Goal: Communication & Community: Answer question/provide support

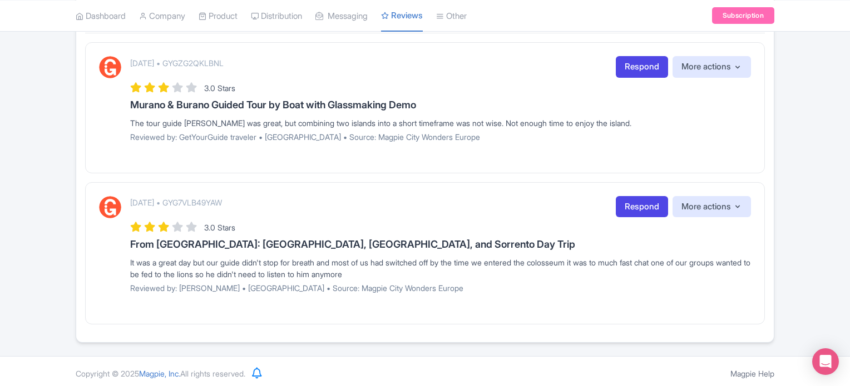
scroll to position [201, 0]
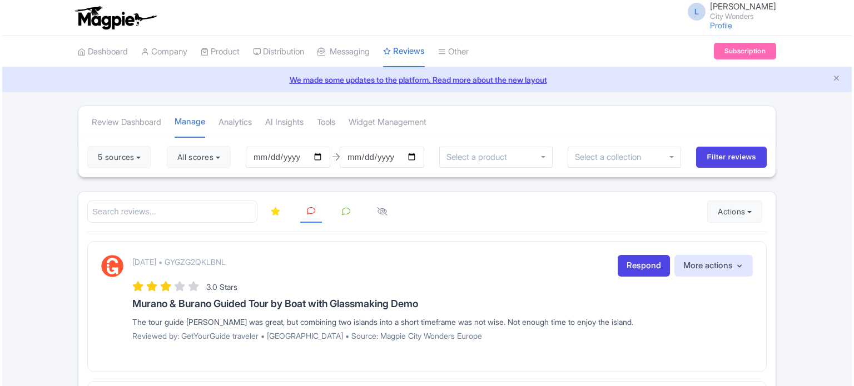
scroll to position [201, 0]
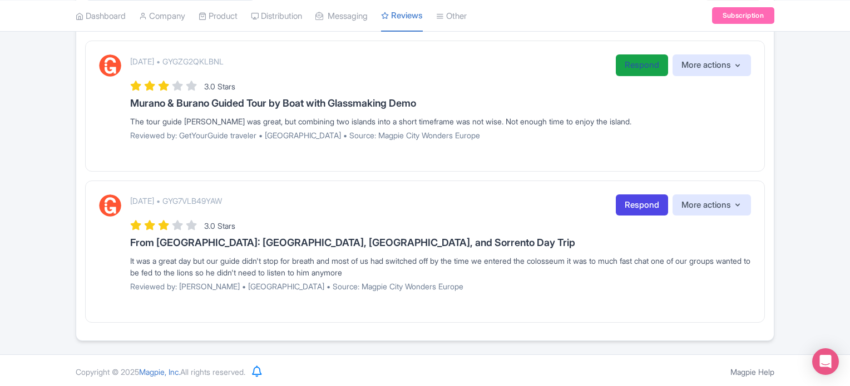
click at [623, 68] on link "Respond" at bounding box center [642, 65] width 52 height 22
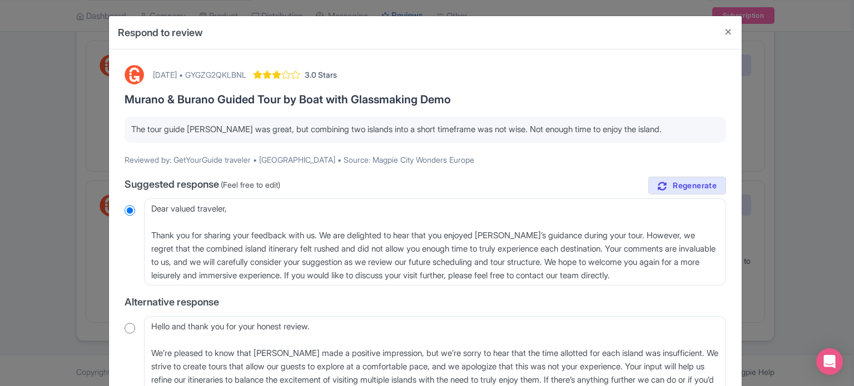
click at [246, 72] on div "[DATE] • GYGZG2QKLBNL" at bounding box center [199, 75] width 93 height 12
copy div "GYGZG2QKLBNL"
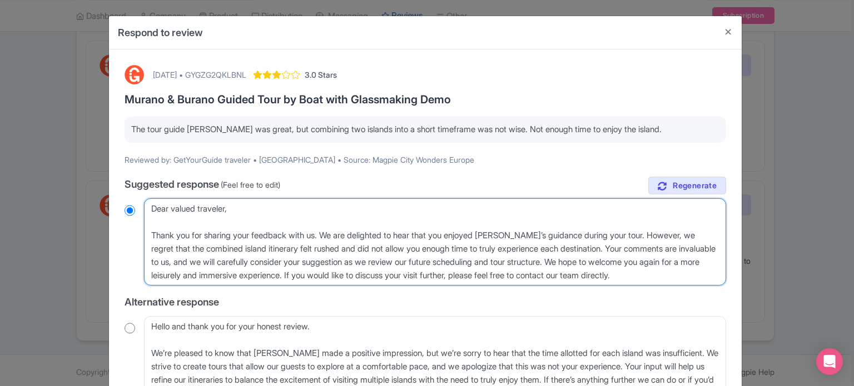
click at [227, 209] on textarea "Dear valued traveler, Thank you for sharing your feedback with us. We are delig…" at bounding box center [435, 243] width 582 height 88
type textarea "Dear valu, Thank you for sharing your feedback with us. We are delighted to hea…"
radio input "true"
type textarea "Dear val, Thank you for sharing your feedback with us. We are delighted to hear…"
radio input "true"
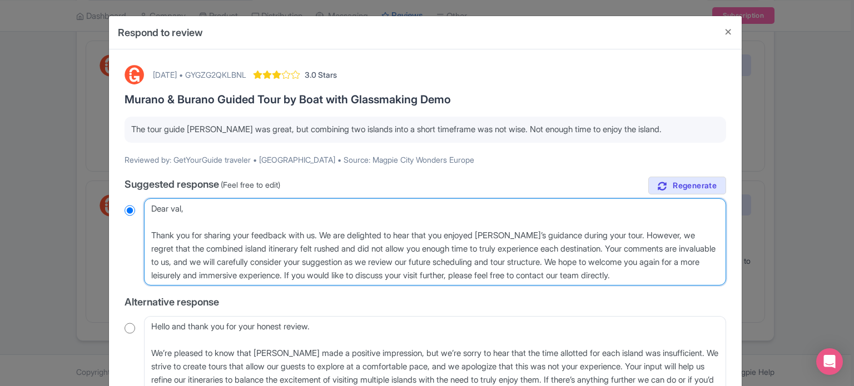
type textarea "Dear va, Thank you for sharing your feedback with us. We are delighted to hear …"
radio input "true"
type textarea "Dear v, Thank you for sharing your feedback with us. We are delighted to hear t…"
radio input "true"
type textarea "Dear , Thank you for sharing your feedback with us. We are delighted to hear th…"
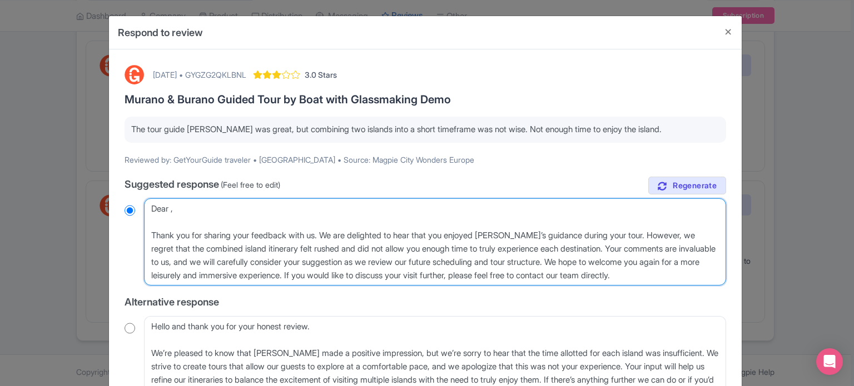
radio input "true"
type textarea "Dear E, Thank you for sharing your feedback with us. We are delighted to hear t…"
radio input "true"
type textarea "Dear El, Thank you for sharing your feedback with us. We are delighted to hear …"
radio input "true"
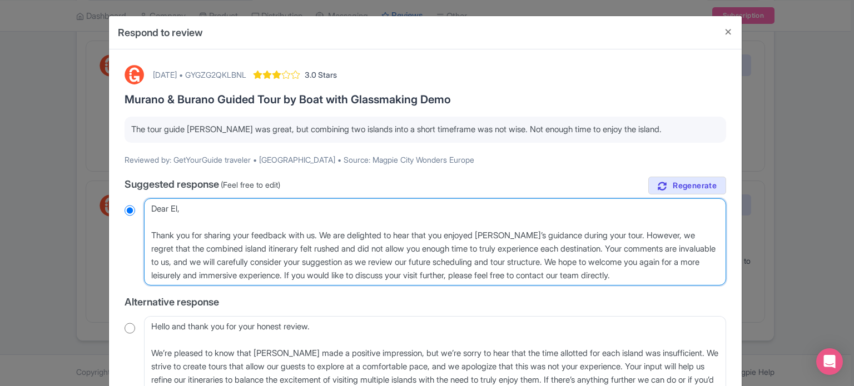
type textarea "Dear Elv, Thank you for sharing your feedback with us. We are delighted to hear…"
radio input "true"
type textarea "Dear Elvi, Thank you for sharing your feedback with us. We are delighted to hea…"
radio input "true"
type textarea "Dear Elvira, Thank you for sharing your feedback with us. We are delighted to h…"
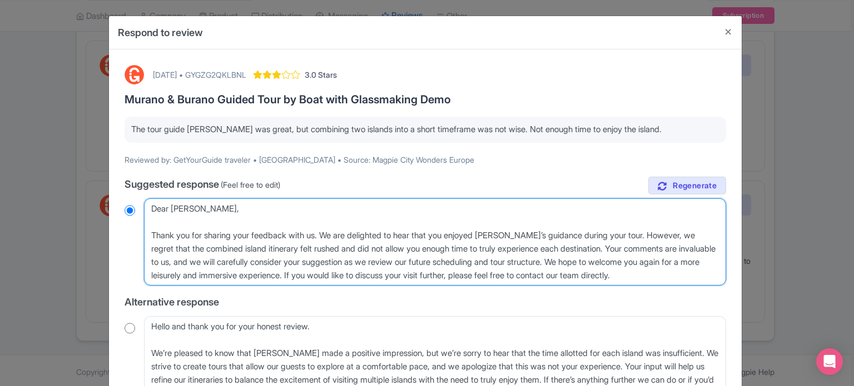
radio input "true"
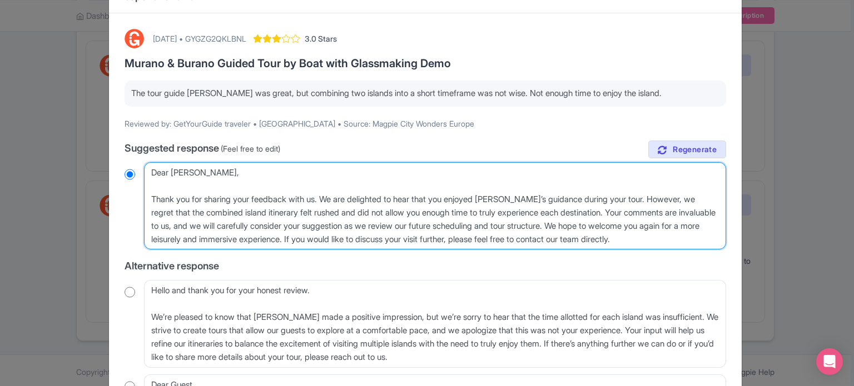
scroll to position [56, 0]
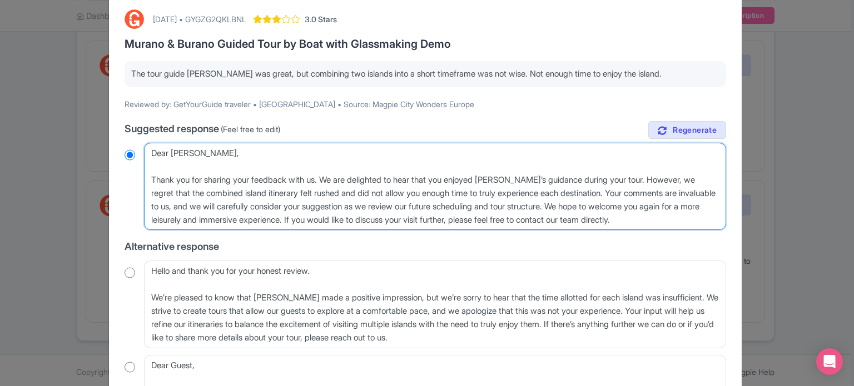
drag, startPoint x: 611, startPoint y: 193, endPoint x: 712, endPoint y: 215, distance: 103.1
click at [712, 215] on textarea "Dear valued traveler, Thank you for sharing your feedback with us. We are delig…" at bounding box center [435, 187] width 582 height 88
type textarea "Dear Elvira, Thank you for sharing your feedback with us. We are delighted to h…"
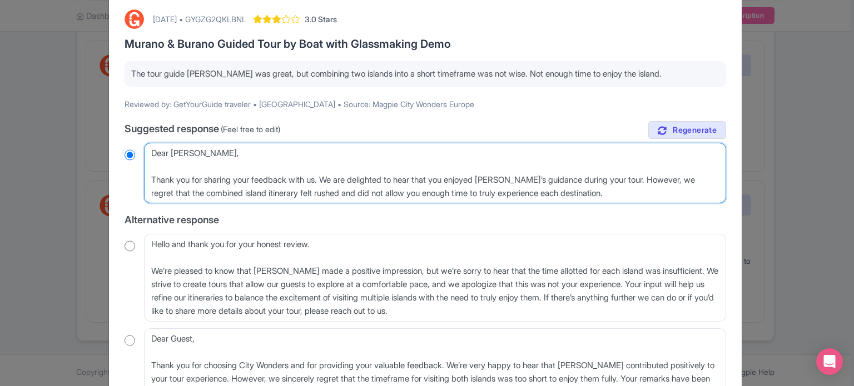
radio input "true"
type textarea "Dear Elvira, Thank you for sharing your feedback with us. We are delighted to h…"
radio input "true"
type textarea "Dear Elvira, Thank you for sharing your feedback with us. We are delighted to h…"
radio input "true"
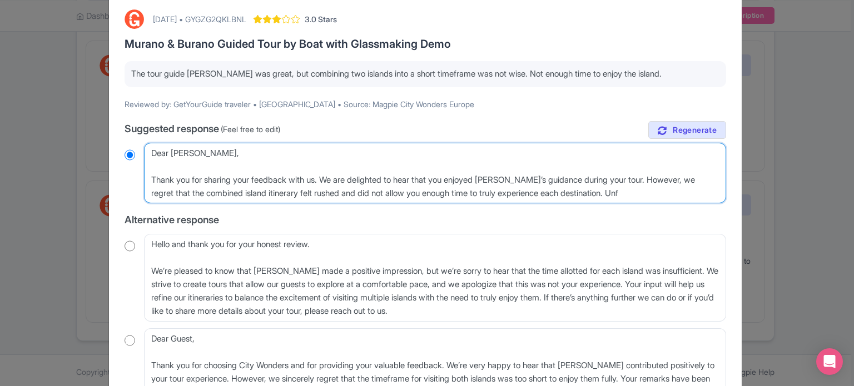
type textarea "Dear Elvira, Thank you for sharing your feedback with us. We are delighted to h…"
radio input "true"
type textarea "Dear Elvira, Thank you for sharing your feedback with us. We are delighted to h…"
radio input "true"
type textarea "Dear Elvira, Thank you for sharing your feedback with us. We are delighted to h…"
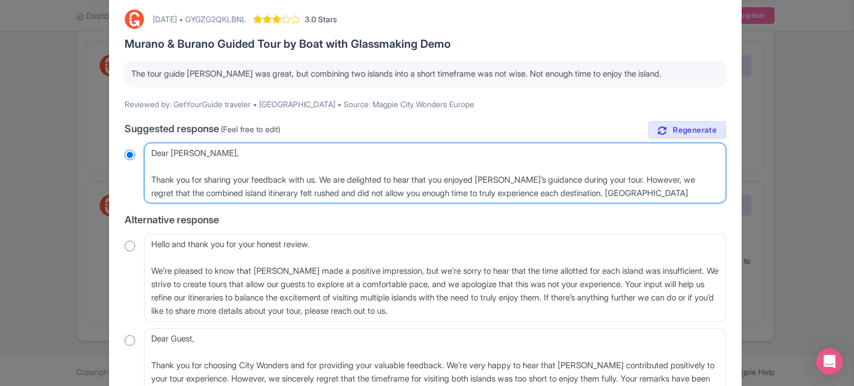
radio input "true"
type textarea "Dear Elvira, Thank you for sharing your feedback with us. We are delighted to h…"
radio input "true"
type textarea "Dear Elvira, Thank you for sharing your feedback with us. We are delighted to h…"
radio input "true"
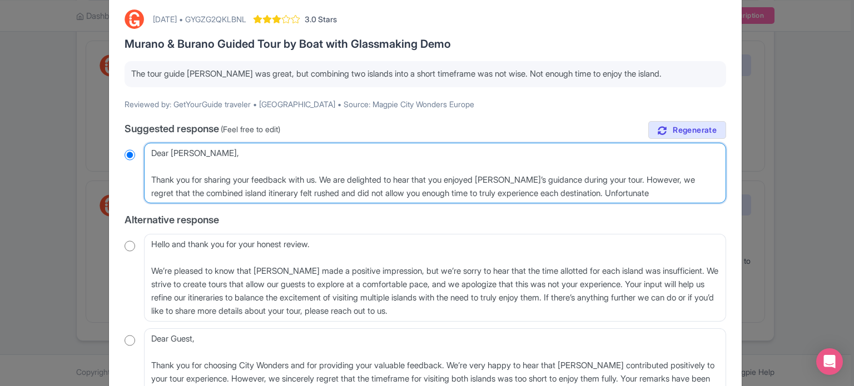
type textarea "Dear Elvira, Thank you for sharing your feedback with us. We are delighted to h…"
radio input "true"
type textarea "Dear Elvira, Thank you for sharing your feedback with us. We are delighted to h…"
radio input "true"
type textarea "Dear Elvira, Thank you for sharing your feedback with us. We are delighted to h…"
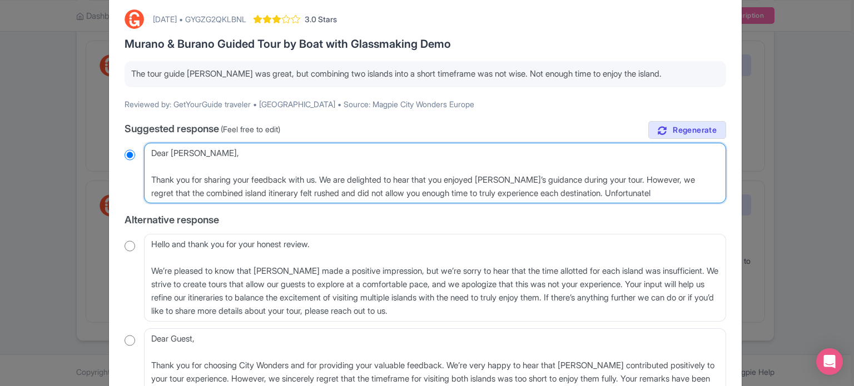
radio input "true"
type textarea "Dear Elvira, Thank you for sharing your feedback with us. We are delighted to h…"
radio input "true"
type textarea "Dear Elvira, Thank you for sharing your feedback with us. We are delighted to h…"
radio input "true"
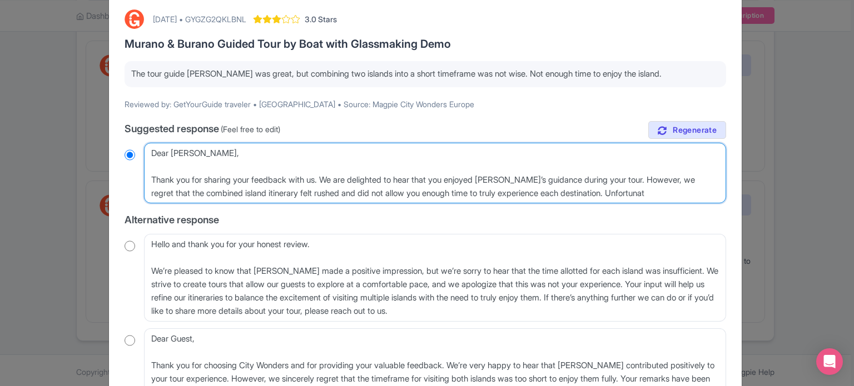
type textarea "Dear Elvira, Thank you for sharing your feedback with us. We are delighted to h…"
radio input "true"
type textarea "Dear Elvira, Thank you for sharing your feedback with us. We are delighted to h…"
radio input "true"
type textarea "Dear Elvira, Thank you for sharing your feedback with us. We are delighted to h…"
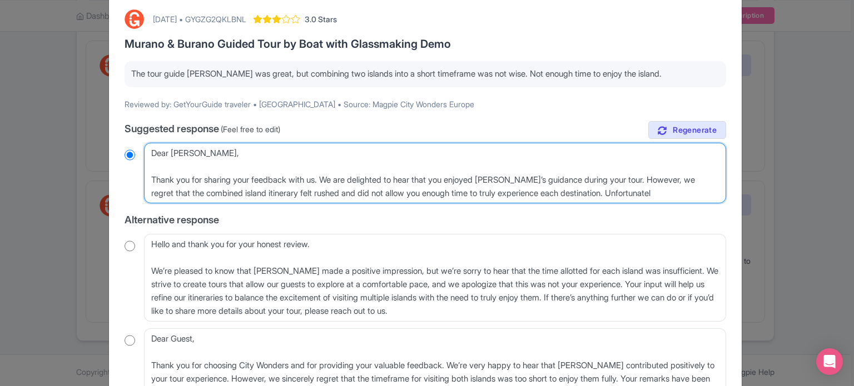
radio input "true"
type textarea "Dear Elvira, Thank you for sharing your feedback with us. We are delighted to h…"
radio input "true"
type textarea "Dear Elvira, Thank you for sharing your feedback with us. We are delighted to h…"
radio input "true"
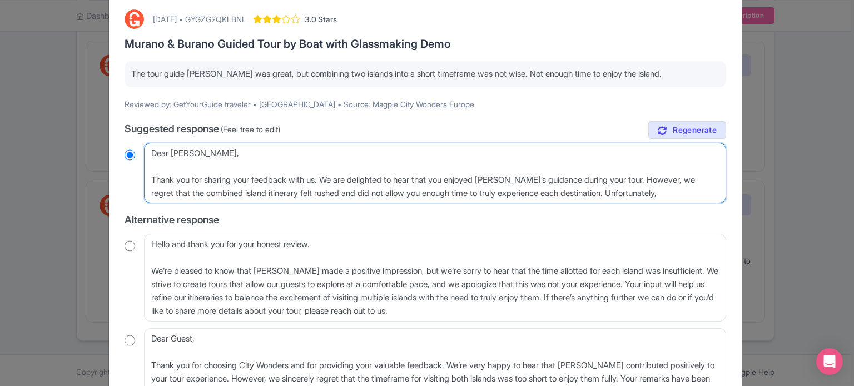
type textarea "Dear Elvira, Thank you for sharing your feedback with us. We are delighted to h…"
radio input "true"
type textarea "Dear Elvira, Thank you for sharing your feedback with us. We are delighted to h…"
radio input "true"
type textarea "Dear Elvira, Thank you for sharing your feedback with us. We are delighted to h…"
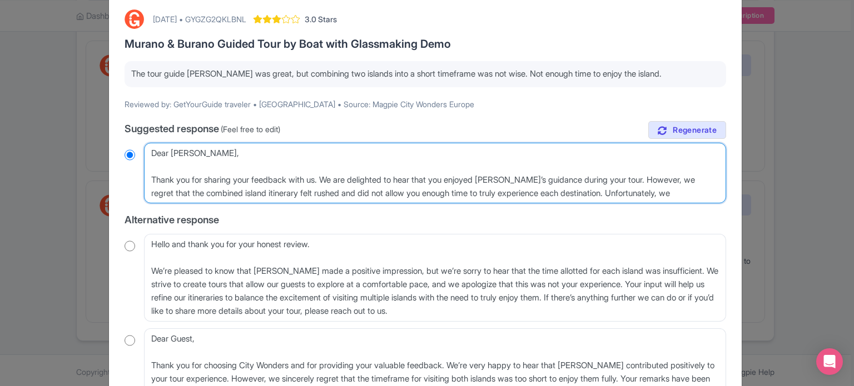
radio input "true"
type textarea "Dear Elvira, Thank you for sharing your feedback with us. We are delighted to h…"
radio input "true"
type textarea "Dear Elvira, Thank you for sharing your feedback with us. We are delighted to h…"
radio input "true"
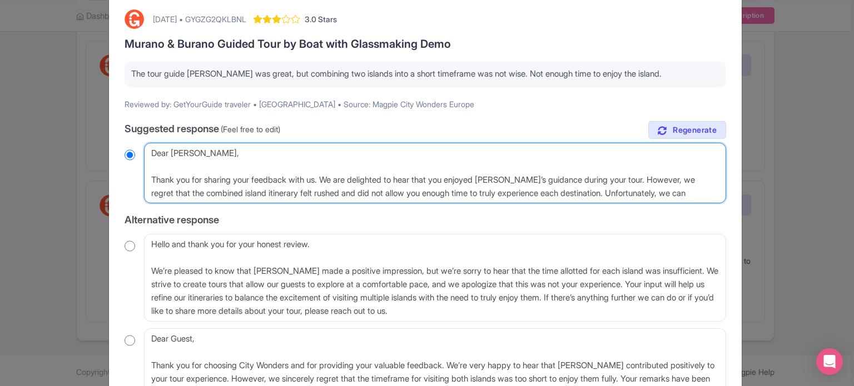
type textarea "Dear Elvira, Thank you for sharing your feedback with us. We are delighted to h…"
radio input "true"
type textarea "Dear Elvira, Thank you for sharing your feedback with us. We are delighted to h…"
radio input "true"
type textarea "Dear Elvira, Thank you for sharing your feedback with us. We are delighted to h…"
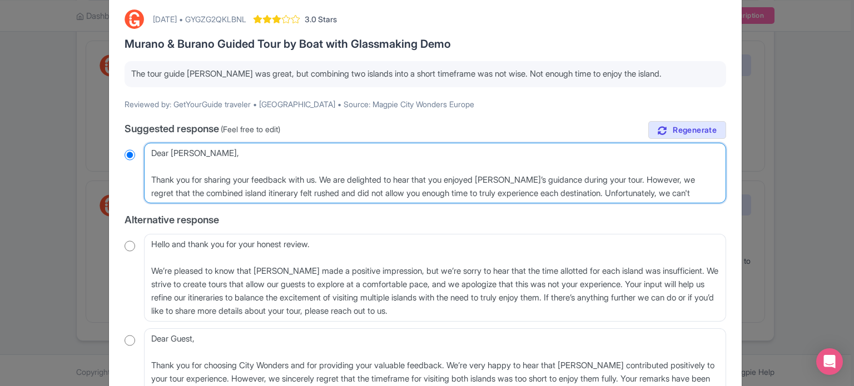
radio input "true"
type textarea "Dear Elvira, Thank you for sharing your feedback with us. We are delighted to h…"
radio input "true"
type textarea "Dear Elvira, Thank you for sharing your feedback with us. We are delighted to h…"
radio input "true"
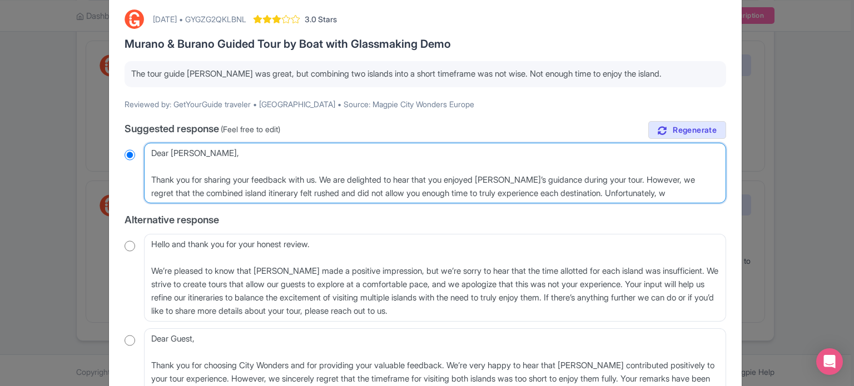
type textarea "Dear Elvira, Thank you for sharing your feedback with us. We are delighted to h…"
radio input "true"
type textarea "Dear Elvira, Thank you for sharing your feedback with us. We are delighted to h…"
radio input "true"
type textarea "Dear Elvira, Thank you for sharing your feedback with us. We are delighted to h…"
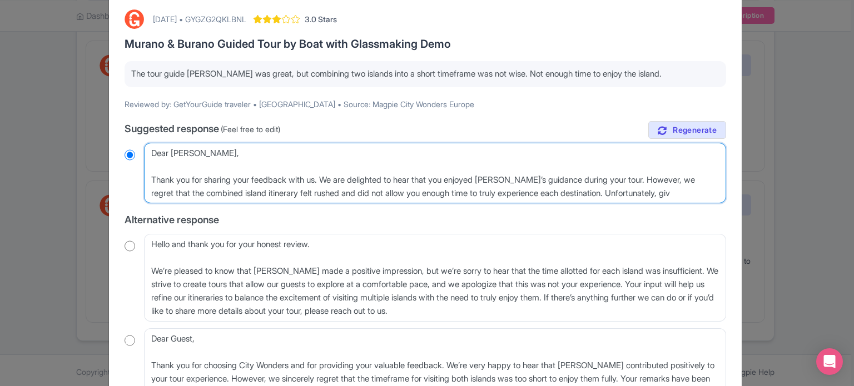
radio input "true"
type textarea "Dear Elvira, Thank you for sharing your feedback with us. We are delighted to h…"
radio input "true"
type textarea "Dear Elvira, Thank you for sharing your feedback with us. We are delighted to h…"
radio input "true"
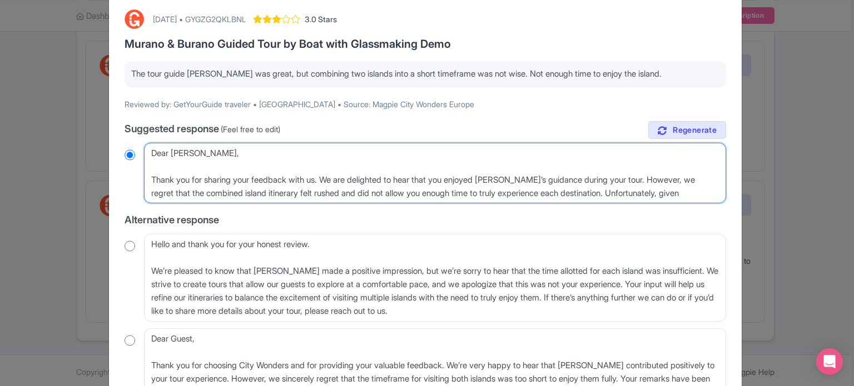
type textarea "Dear Elvira, Thank you for sharing your feedback with us. We are delighted to h…"
radio input "true"
type textarea "Dear Elvira, Thank you for sharing your feedback with us. We are delighted to h…"
radio input "true"
type textarea "Dear Elvira, Thank you for sharing your feedback with us. We are delighted to h…"
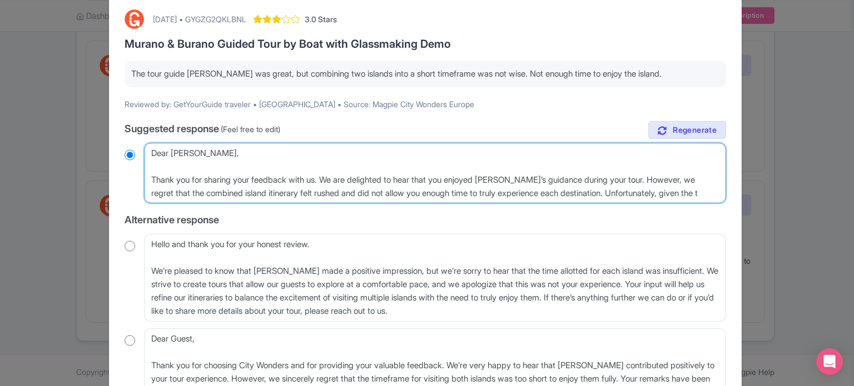
radio input "true"
type textarea "Dear Elvira, Thank you for sharing your feedback with us. We are delighted to h…"
radio input "true"
type textarea "Dear Elvira, Thank you for sharing your feedback with us. We are delighted to h…"
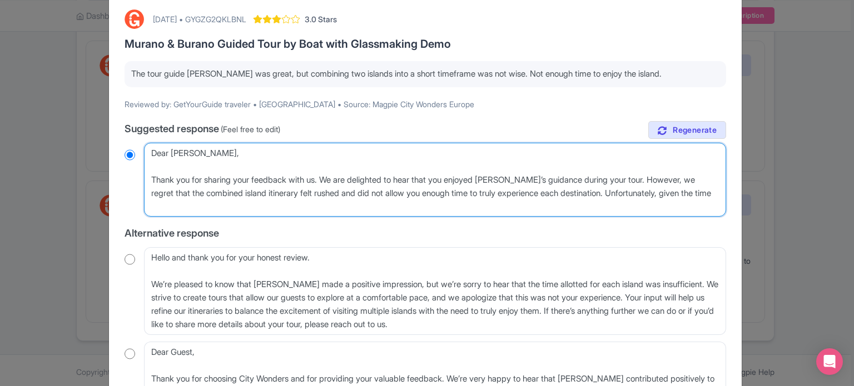
radio input "true"
type textarea "Dear Elvira, Thank you for sharing your feedback with us. We are delighted to h…"
radio input "true"
type textarea "Dear Elvira, Thank you for sharing your feedback with us. We are delighted to h…"
radio input "true"
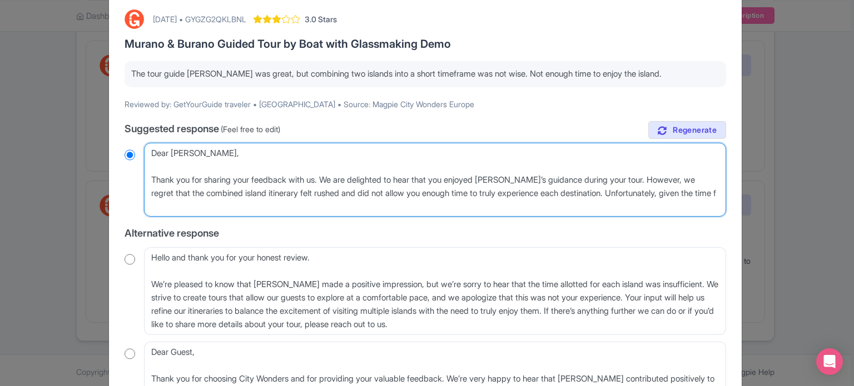
type textarea "Dear Elvira, Thank you for sharing your feedback with us. We are delighted to h…"
radio input "true"
type textarea "Dear Elvira, Thank you for sharing your feedback with us. We are delighted to h…"
radio input "true"
type textarea "Dear Elvira, Thank you for sharing your feedback with us. We are delighted to h…"
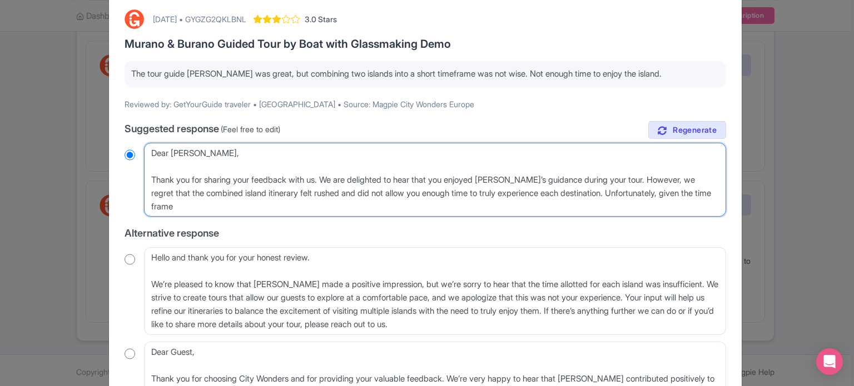
radio input "true"
type textarea "Dear Elvira, Thank you for sharing your feedback with us. We are delighted to h…"
radio input "true"
type textarea "Dear Elvira, Thank you for sharing your feedback with us. We are delighted to h…"
radio input "true"
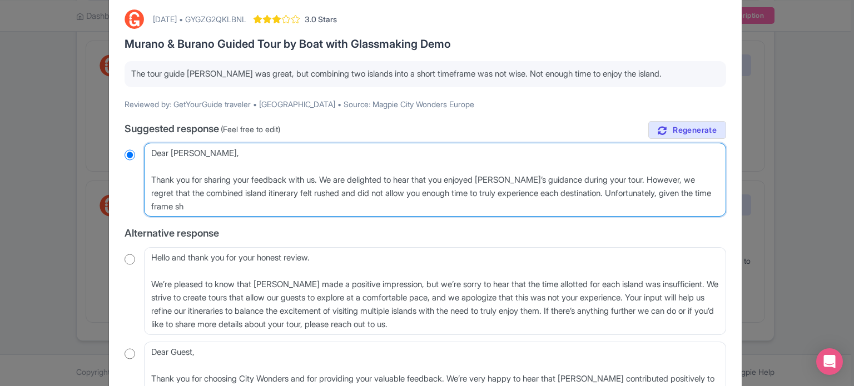
type textarea "Dear Elvira, Thank you for sharing your feedback with us. We are delighted to h…"
radio input "true"
type textarea "Dear Elvira, Thank you for sharing your feedback with us. We are delighted to h…"
radio input "true"
type textarea "Dear Elvira, Thank you for sharing your feedback with us. We are delighted to h…"
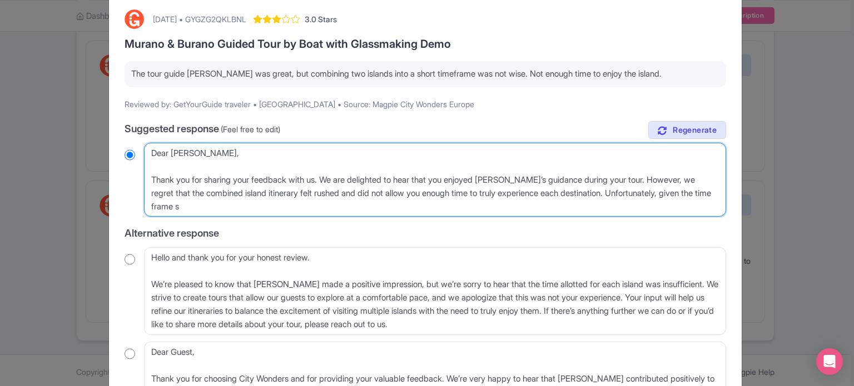
radio input "true"
type textarea "Dear Elvira, Thank you for sharing your feedback with us. We are delighted to h…"
radio input "true"
type textarea "Dear Elvira, Thank you for sharing your feedback with us. We are delighted to h…"
radio input "true"
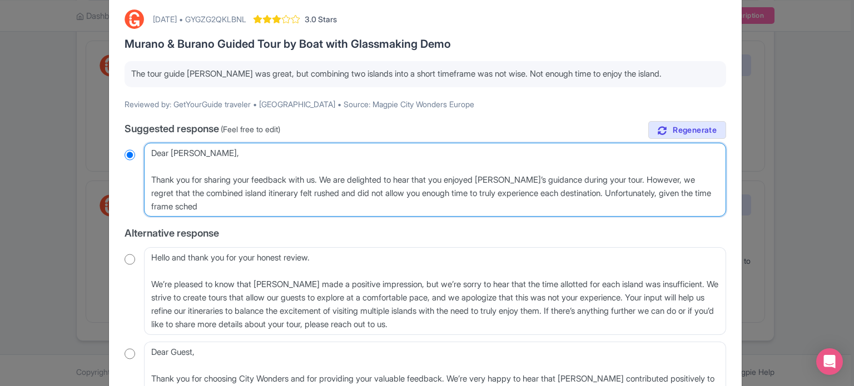
type textarea "Dear Elvira, Thank you for sharing your feedback with us. We are delighted to h…"
radio input "true"
type textarea "Dear Elvira, Thank you for sharing your feedback with us. We are delighted to h…"
radio input "true"
type textarea "Dear Elvira, Thank you for sharing your feedback with us. We are delighted to h…"
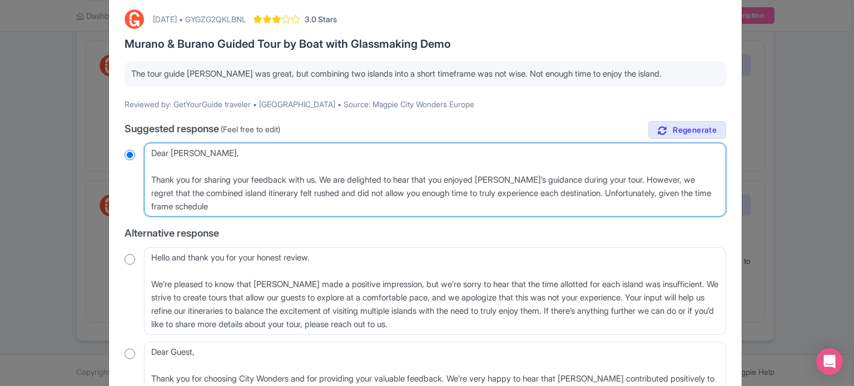
radio input "true"
type textarea "Dear Elvira, Thank you for sharing your feedback with us. We are delighted to h…"
radio input "true"
type textarea "Dear Elvira, Thank you for sharing your feedback with us. We are delighted to h…"
radio input "true"
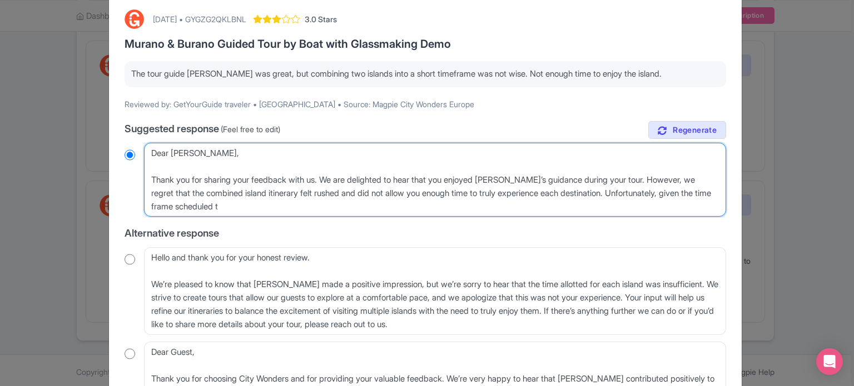
type textarea "Dear Elvira, Thank you for sharing your feedback with us. We are delighted to h…"
radio input "true"
type textarea "Dear Elvira, Thank you for sharing your feedback with us. We are delighted to h…"
radio input "true"
type textarea "Dear Elvira, Thank you for sharing your feedback with us. We are delighted to h…"
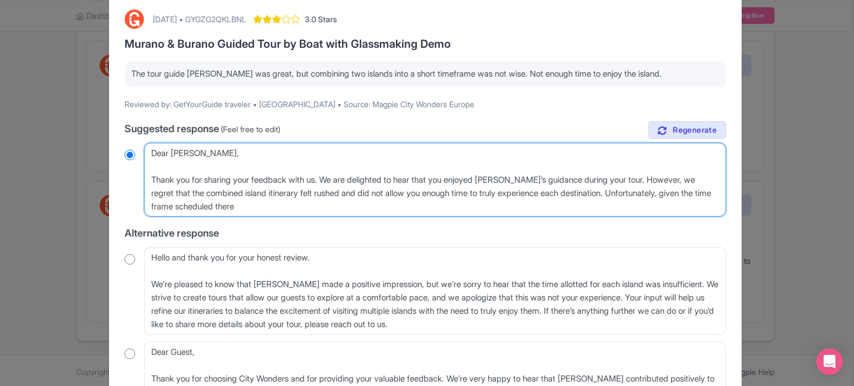
radio input "true"
type textarea "Dear Elvira, Thank you for sharing your feedback with us. We are delighted to h…"
radio input "true"
type textarea "Dear Elvira, Thank you for sharing your feedback with us. We are delighted to h…"
radio input "true"
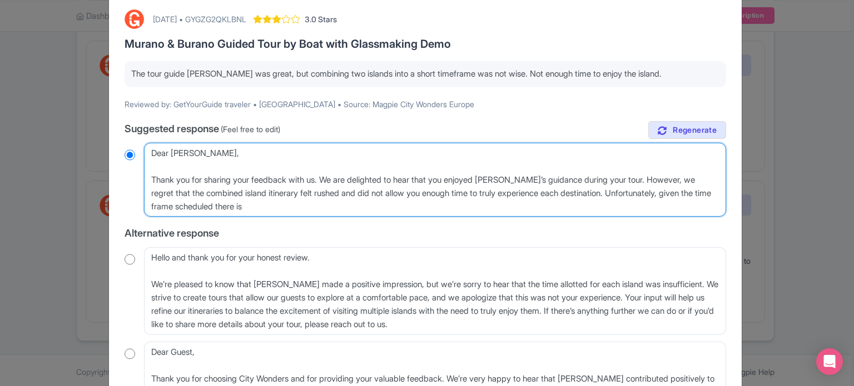
type textarea "Dear Elvira, Thank you for sharing your feedback with us. We are delighted to h…"
radio input "true"
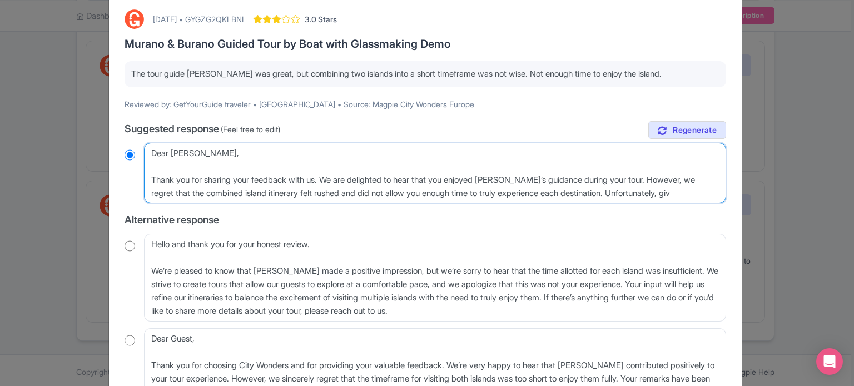
type textarea "Dear Elvira, Thank you for sharing your feedback with us. We are delighted to h…"
radio input "true"
type textarea "Dear Elvira, Thank you for sharing your feedback with us. We are delighted to h…"
radio input "true"
type textarea "Dear Elvira, Thank you for sharing your feedback with us. We are delighted to h…"
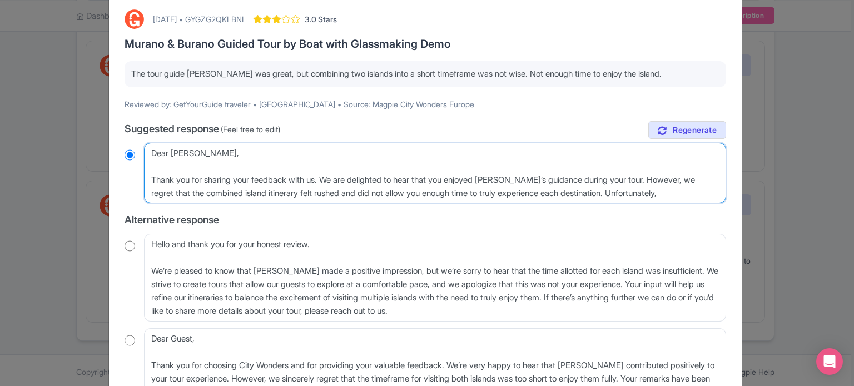
radio input "true"
type textarea "Dear Elvira, Thank you for sharing your feedback with us. We are delighted to h…"
radio input "true"
type textarea "Dear Elvira, Thank you for sharing your feedback with us. We are delighted to h…"
radio input "true"
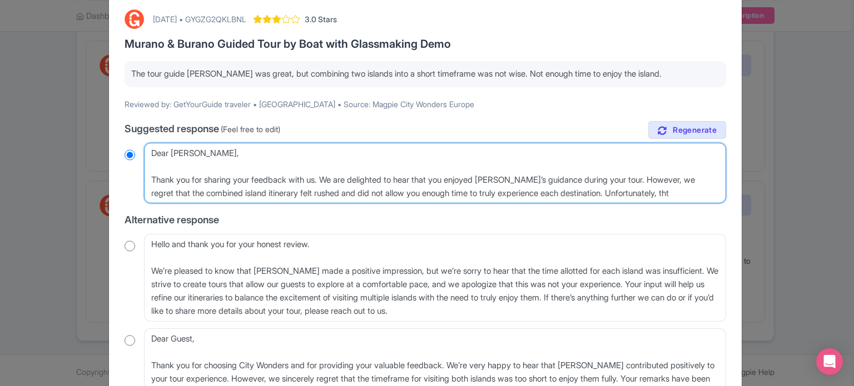
type textarea "Dear Elvira, Thank you for sharing your feedback with us. We are delighted to h…"
radio input "true"
type textarea "Dear Elvira, Thank you for sharing your feedback with us. We are delighted to h…"
radio input "true"
type textarea "Dear Elvira, Thank you for sharing your feedback with us. We are delighted to h…"
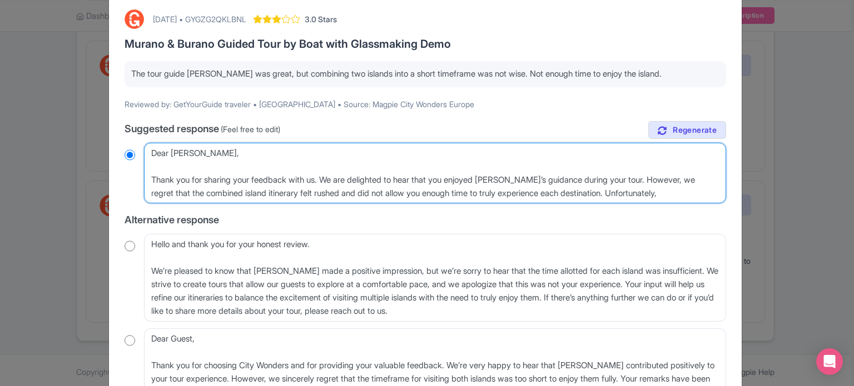
radio input "true"
type textarea "Dear Elvira, Thank you for sharing your feedback with us. We are delighted to h…"
radio input "true"
type textarea "Dear Elvira, Thank you for sharing your feedback with us. We are delighted to h…"
radio input "true"
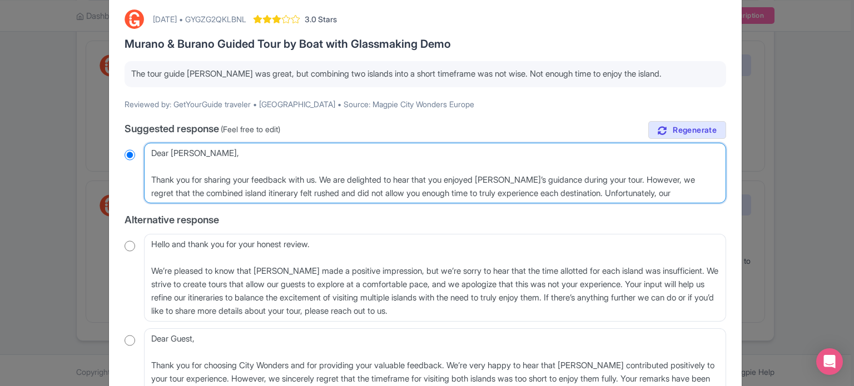
type textarea "Dear Elvira, Thank you for sharing your feedback with us. We are delighted to h…"
radio input "true"
type textarea "Dear Elvira, Thank you for sharing your feedback with us. We are delighted to h…"
radio input "true"
type textarea "Dear Elvira, Thank you for sharing your feedback with us. We are delighted to h…"
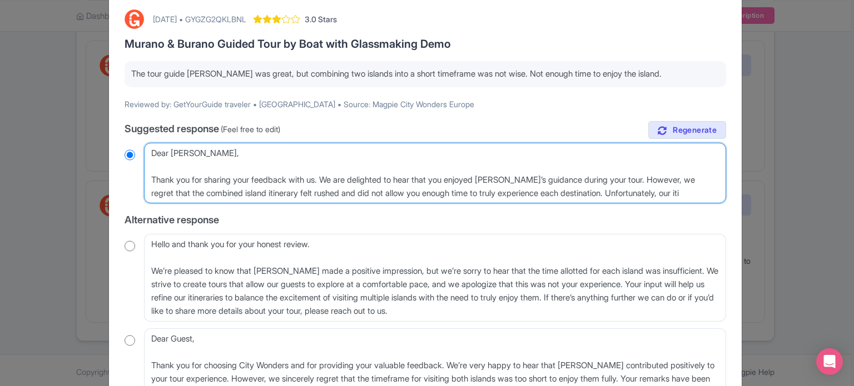
radio input "true"
type textarea "Dear Elvira, Thank you for sharing your feedback with us. We are delighted to h…"
radio input "true"
type textarea "Dear Elvira, Thank you for sharing your feedback with us. We are delighted to h…"
radio input "true"
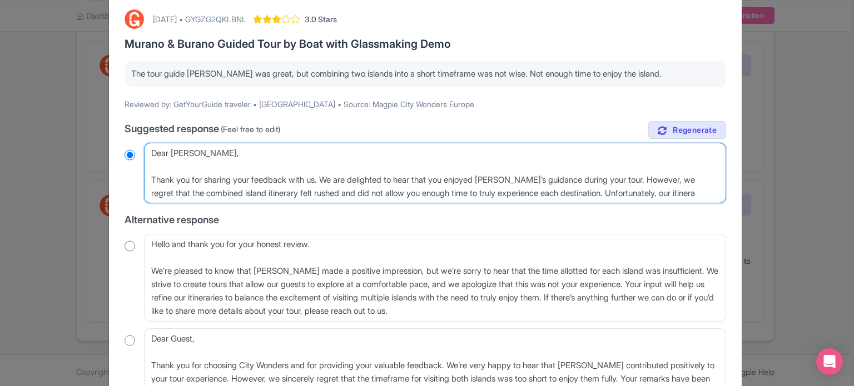
type textarea "Dear Elvira, Thank you for sharing your feedback with us. We are delighted to h…"
radio input "true"
type textarea "Dear Elvira, Thank you for sharing your feedback with us. We are delighted to h…"
radio input "true"
type textarea "Dear Elvira, Thank you for sharing your feedback with us. We are delighted to h…"
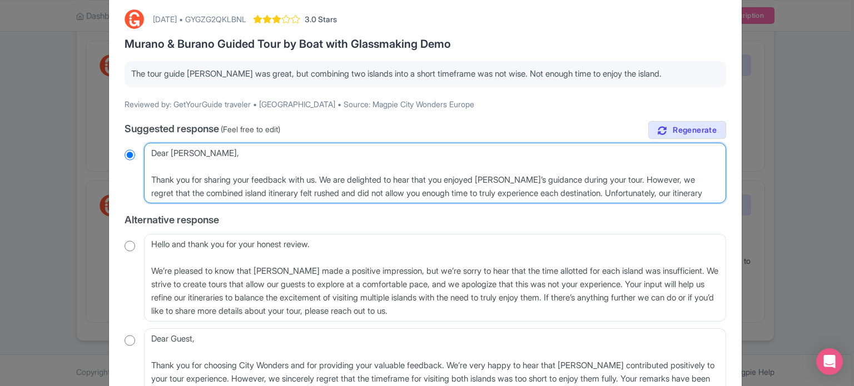
radio input "true"
type textarea "Dear Elvira, Thank you for sharing your feedback with us. We are delighted to h…"
radio input "true"
type textarea "Dear Elvira, Thank you for sharing your feedback with us. We are delighted to h…"
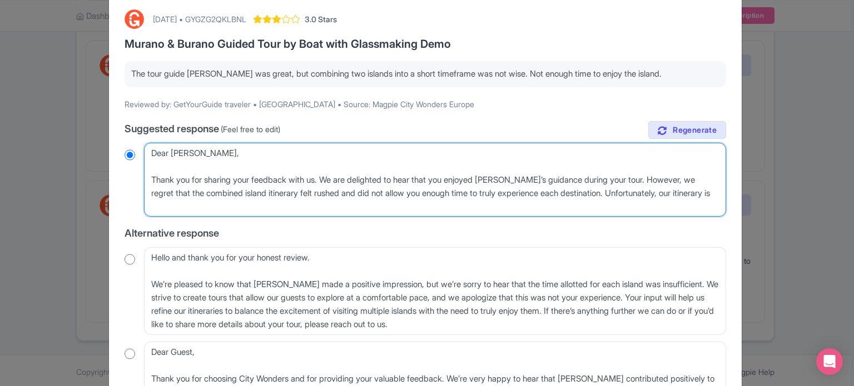
radio input "true"
type textarea "Dear Elvira, Thank you for sharing your feedback with us. We are delighted to h…"
radio input "true"
type textarea "Dear Elvira, Thank you for sharing your feedback with us. We are delighted to h…"
radio input "true"
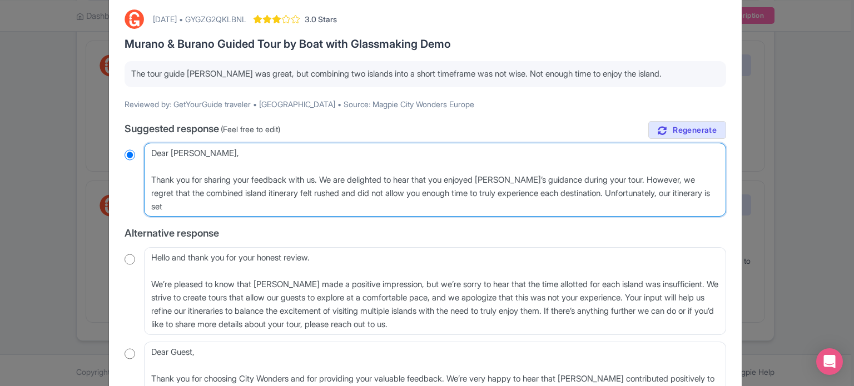
type textarea "Dear Elvira, Thank you for sharing your feedback with us. We are delighted to h…"
radio input "true"
type textarea "Dear Elvira, Thank you for sharing your feedback with us. We are delighted to h…"
radio input "true"
type textarea "Dear Elvira, Thank you for sharing your feedback with us. We are delighted to h…"
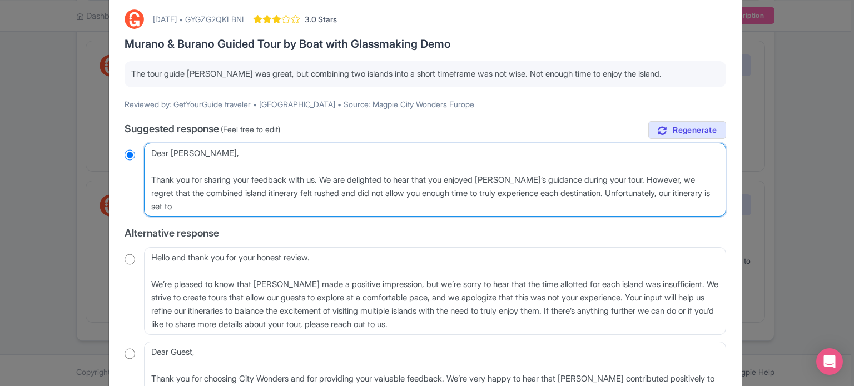
radio input "true"
type textarea "Dear Elvira, Thank you for sharing your feedback with us. We are delighted to h…"
radio input "true"
type textarea "Dear Elvira, Thank you for sharing your feedback with us. We are delighted to h…"
radio input "true"
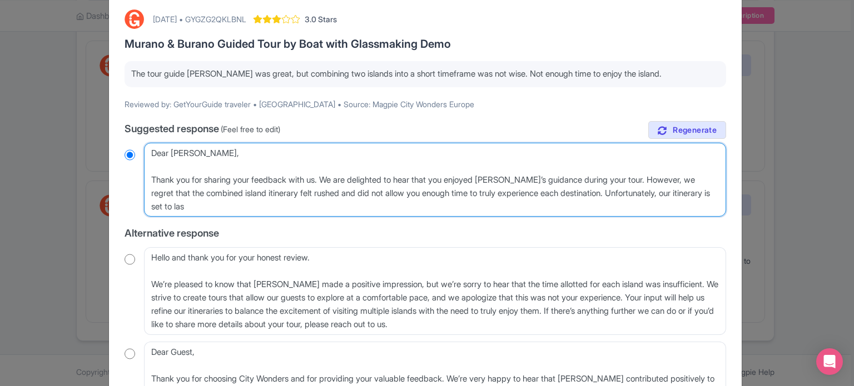
type textarea "Dear Elvira, Thank you for sharing your feedback with us. We are delighted to h…"
radio input "true"
type textarea "Dear Elvira, Thank you for sharing your feedback with us. We are delighted to h…"
radio input "true"
paste textarea "We truly appreciate you taking the time to let us know about your experience, a…"
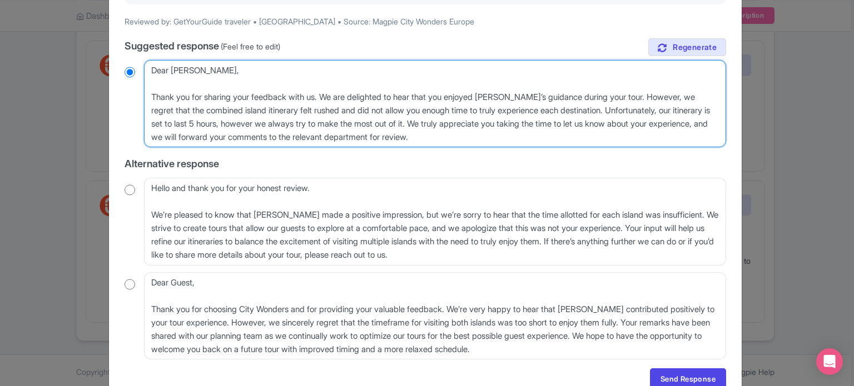
scroll to position [191, 0]
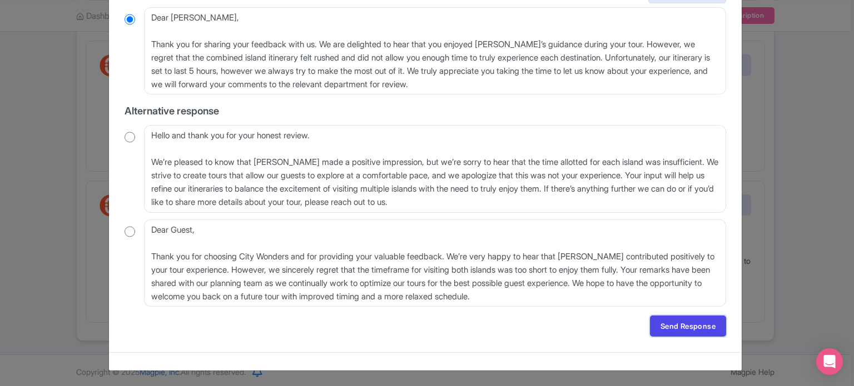
click at [669, 324] on link "Send Response" at bounding box center [688, 326] width 76 height 21
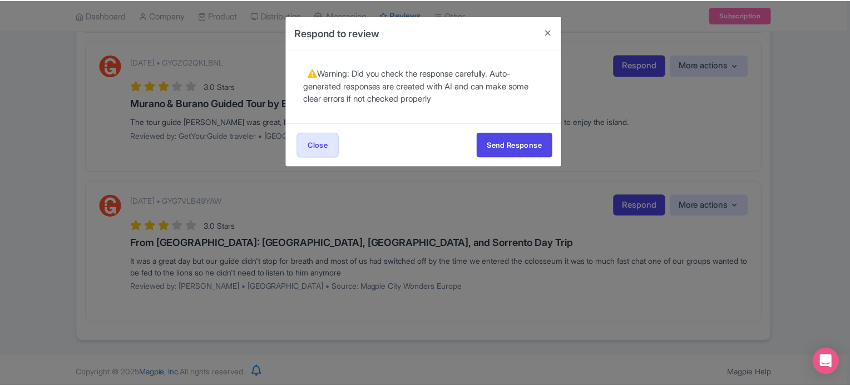
scroll to position [0, 0]
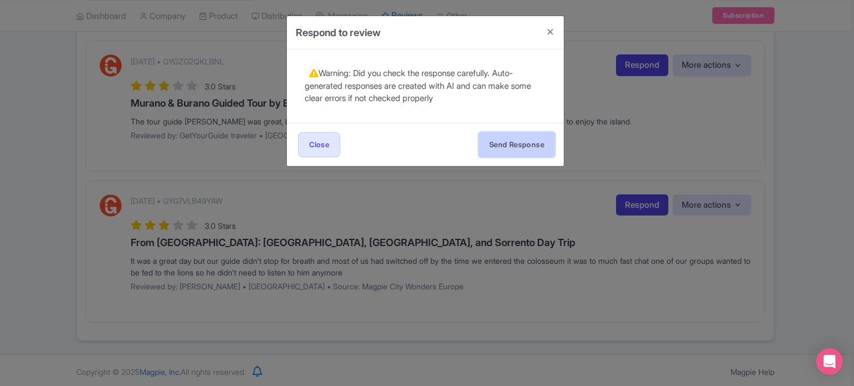
click at [518, 138] on button "Send Response" at bounding box center [517, 144] width 76 height 25
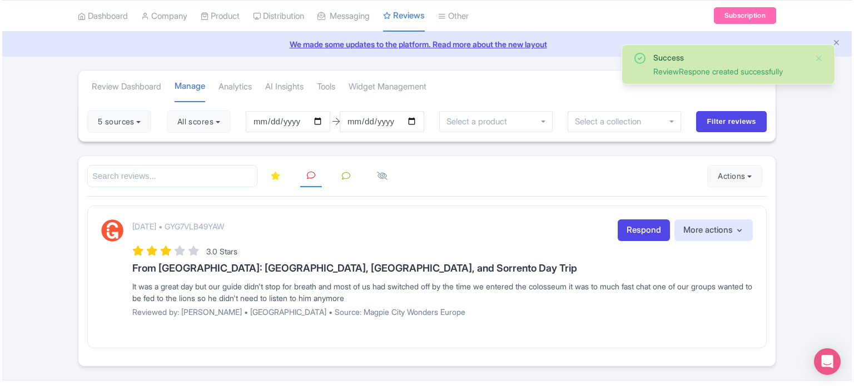
scroll to position [62, 0]
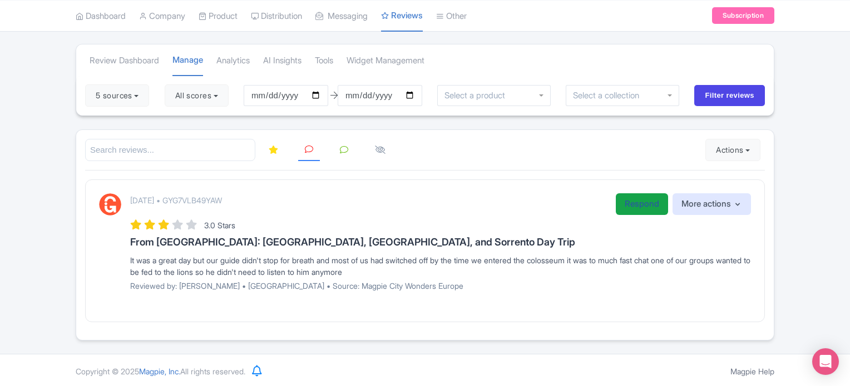
click at [631, 196] on link "Respond" at bounding box center [642, 205] width 52 height 22
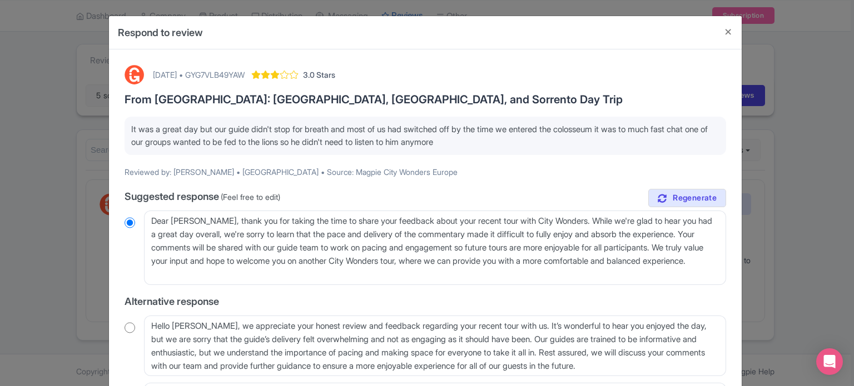
drag, startPoint x: 622, startPoint y: 127, endPoint x: 630, endPoint y: 136, distance: 11.9
click at [630, 136] on p "It was a great day but our guide didn't stop for breath and most of us had swit…" at bounding box center [425, 135] width 588 height 25
click at [141, 141] on p "It was a great day but our guide didn't stop for breath and most of us had swit…" at bounding box center [425, 135] width 588 height 25
drag, startPoint x: 132, startPoint y: 142, endPoint x: 317, endPoint y: 144, distance: 185.2
click at [317, 144] on p "It was a great day but our guide didn't stop for breath and most of us had swit…" at bounding box center [425, 135] width 588 height 25
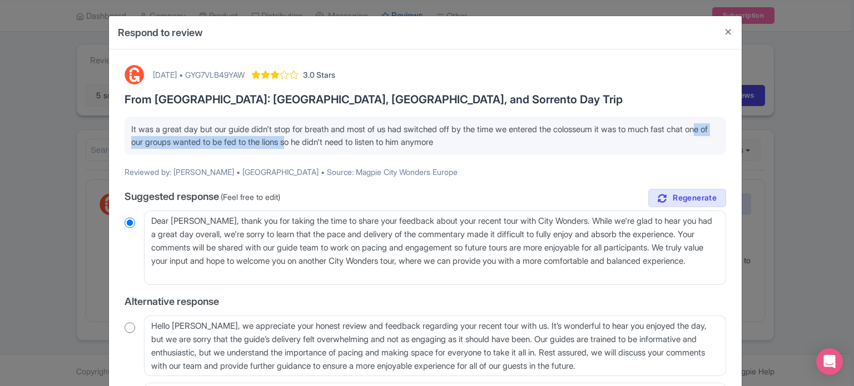
drag, startPoint x: 130, startPoint y: 143, endPoint x: 488, endPoint y: 143, distance: 358.1
click at [488, 143] on p "It was a great day but our guide didn't stop for breath and most of us had swit…" at bounding box center [425, 135] width 588 height 25
drag, startPoint x: 130, startPoint y: 128, endPoint x: 505, endPoint y: 137, distance: 374.9
click at [505, 137] on p "It was a great day but our guide didn't stop for breath and most of us had swit…" at bounding box center [425, 135] width 588 height 25
copy p "It was a great day but our guide didn't stop for breath and most of us had swit…"
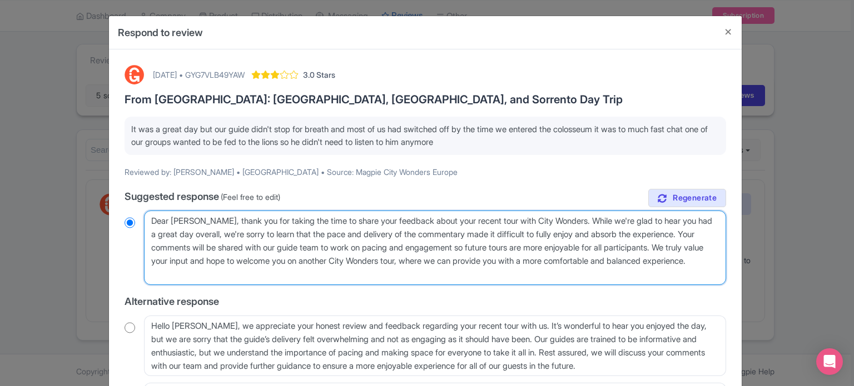
drag, startPoint x: 707, startPoint y: 247, endPoint x: 710, endPoint y: 254, distance: 7.2
click at [710, 254] on textarea "Dear [PERSON_NAME], thank you for taking the time to share your feedback about …" at bounding box center [435, 248] width 582 height 75
click at [364, 271] on textarea "Dear [PERSON_NAME], thank you for taking the time to share your feedback about …" at bounding box center [435, 248] width 582 height 75
drag, startPoint x: 202, startPoint y: 271, endPoint x: 150, endPoint y: 224, distance: 69.7
click at [150, 224] on textarea "Dear [PERSON_NAME], thank you for taking the time to share your feedback about …" at bounding box center [435, 248] width 582 height 75
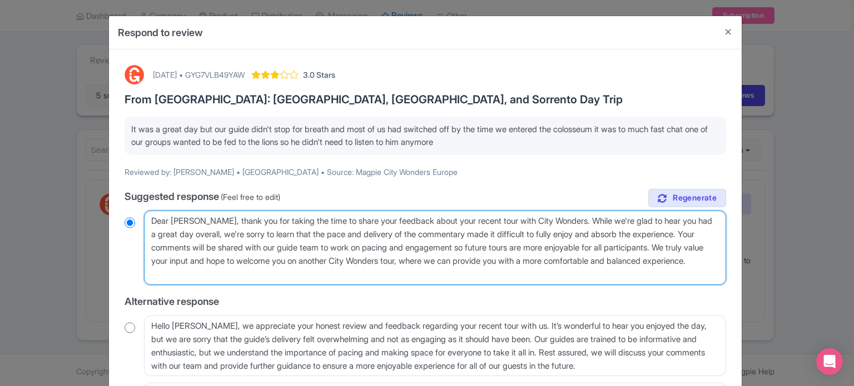
radio input "true"
paste textarea ". While we're glad to hear you had a great day overall, we're sorry to learn th…"
type textarea "Dear [PERSON_NAME], thank you for taking the time to share your feedback about …"
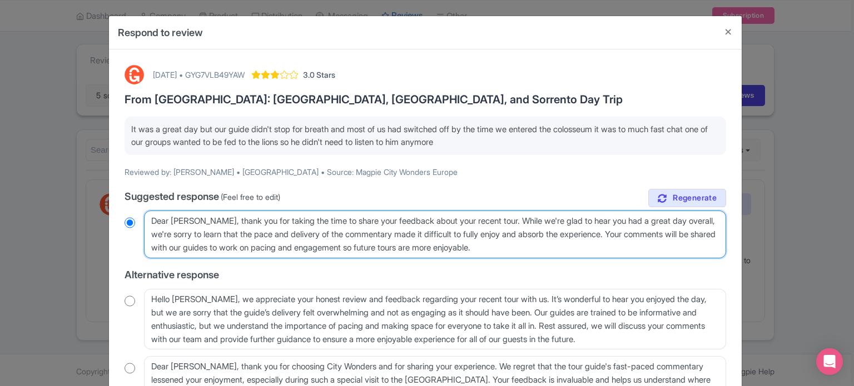
radio input "true"
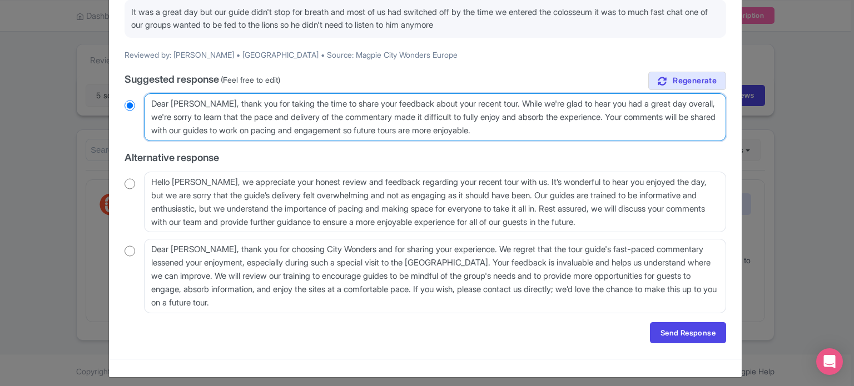
scroll to position [123, 0]
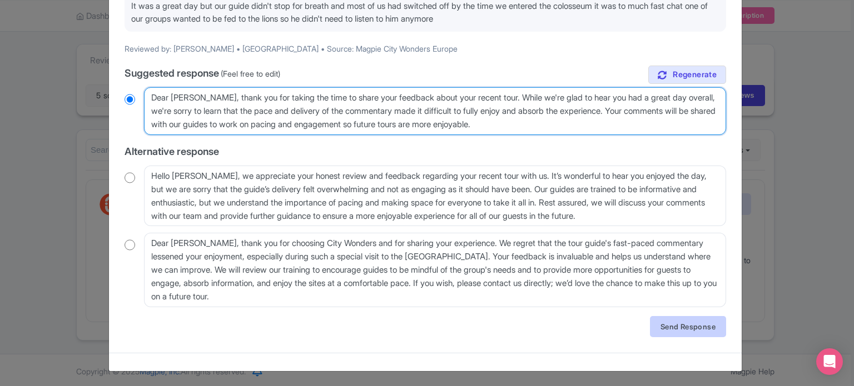
type textarea "Dear [PERSON_NAME], thank you for taking the time to share your feedback about …"
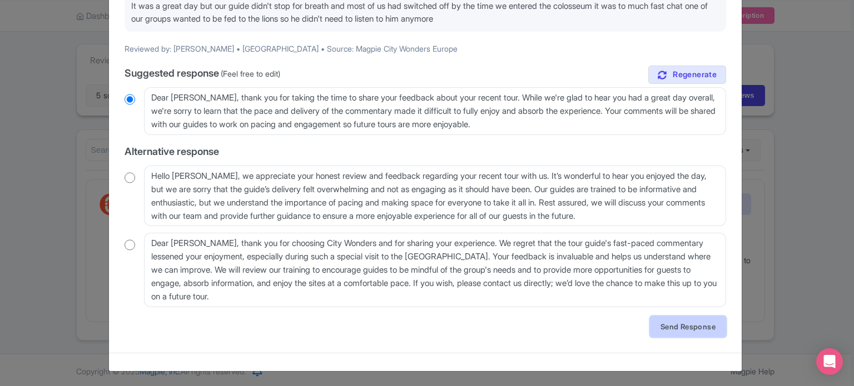
click at [671, 324] on link "Send Response" at bounding box center [688, 326] width 76 height 21
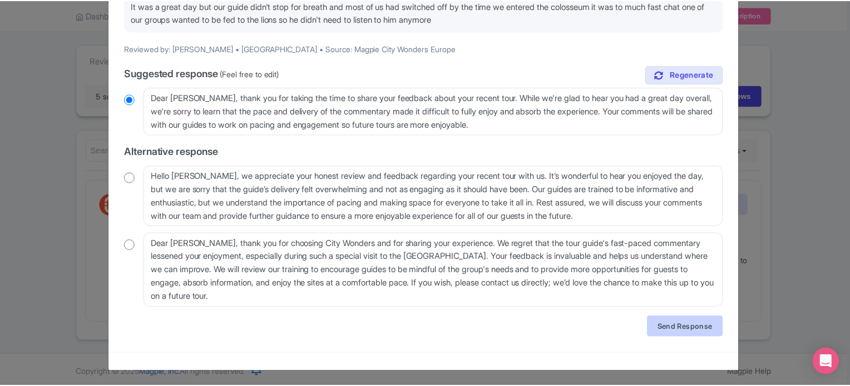
scroll to position [0, 0]
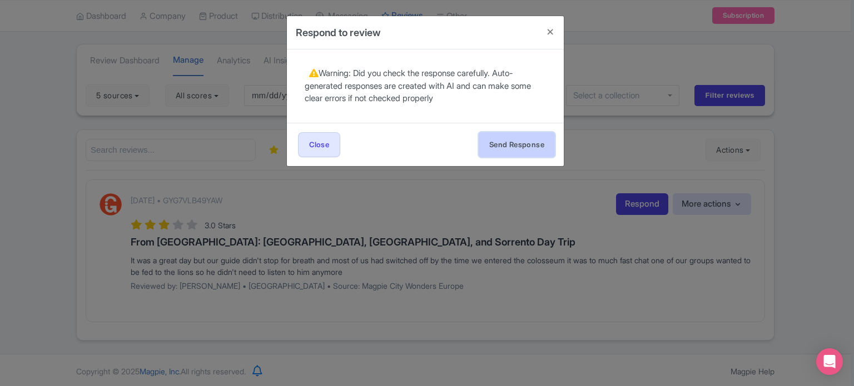
click at [493, 146] on button "Send Response" at bounding box center [517, 144] width 76 height 25
